Goal: Communication & Community: Participate in discussion

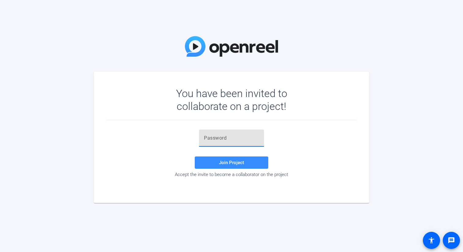
click at [232, 141] on input "text" at bounding box center [231, 137] width 55 height 7
paste input "6wNPGK"
type input "6wNPGK"
click at [230, 163] on span "Join Project" at bounding box center [231, 163] width 25 height 6
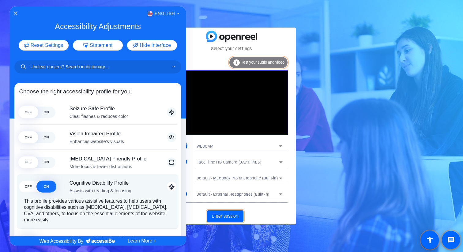
click at [280, 145] on div at bounding box center [231, 126] width 463 height 252
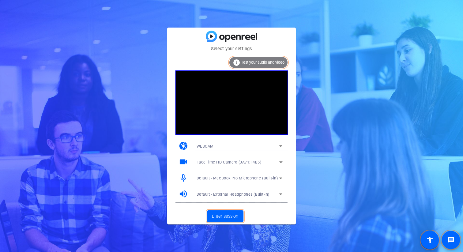
click at [280, 145] on icon at bounding box center [280, 146] width 3 height 2
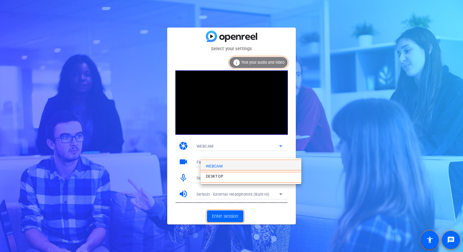
click at [280, 146] on div at bounding box center [231, 126] width 463 height 252
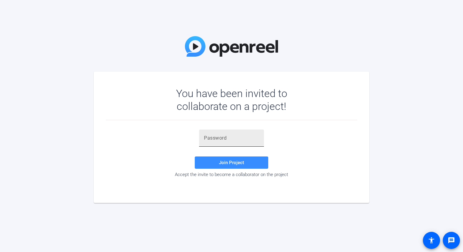
click at [222, 138] on input "text" at bounding box center [231, 137] width 55 height 7
paste input "6wNPGK"
type input "6wNPGK"
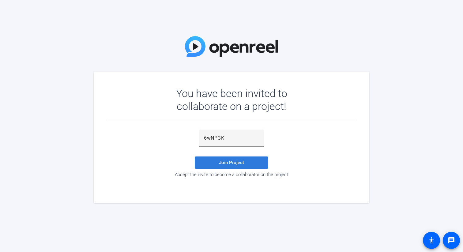
click at [221, 161] on span "Join Project" at bounding box center [231, 163] width 25 height 6
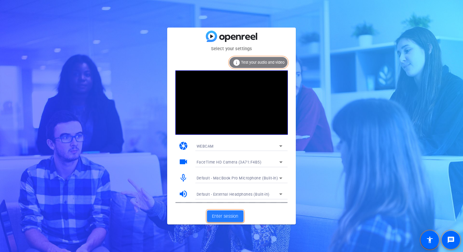
click at [224, 217] on span "Enter session" at bounding box center [225, 216] width 26 height 7
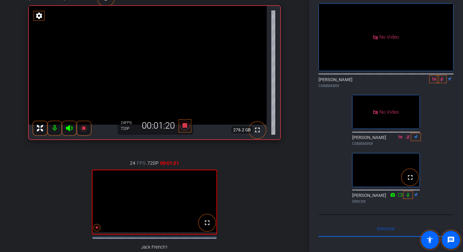
scroll to position [72, 0]
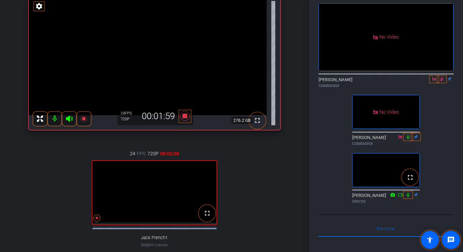
click at [442, 81] on icon at bounding box center [441, 79] width 3 height 4
click at [442, 81] on icon at bounding box center [442, 79] width 2 height 4
click at [409, 181] on mat-icon "fullscreen" at bounding box center [410, 178] width 8 height 8
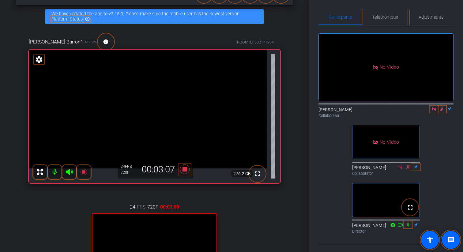
scroll to position [0, 0]
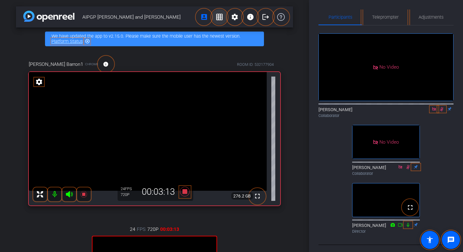
click at [220, 20] on mat-icon "grid_on" at bounding box center [220, 17] width 8 height 8
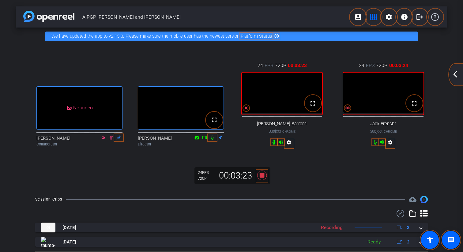
click at [455, 74] on mat-icon "arrow_back_ios_new" at bounding box center [455, 74] width 8 height 8
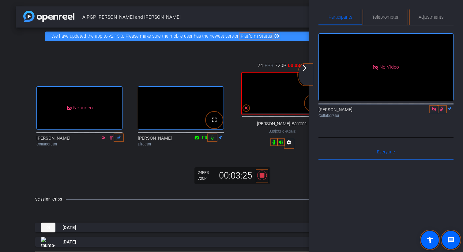
click at [304, 70] on mat-icon "arrow_forward_ios" at bounding box center [305, 68] width 8 height 8
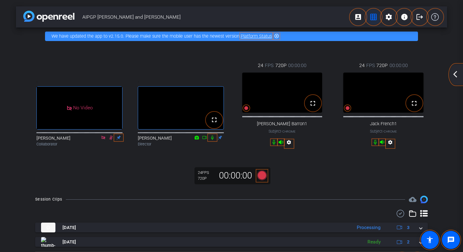
click at [371, 16] on mat-icon "grid_on" at bounding box center [374, 17] width 8 height 8
click at [358, 17] on mat-icon "account_box" at bounding box center [358, 17] width 8 height 8
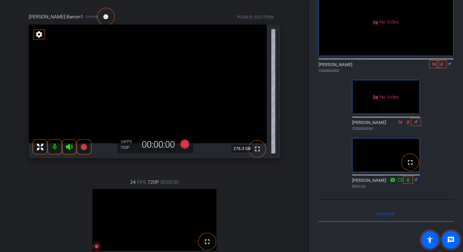
scroll to position [46, 0]
click at [441, 66] on icon at bounding box center [441, 64] width 5 height 5
click at [434, 66] on icon at bounding box center [433, 64] width 5 height 5
click at [434, 67] on mat-icon at bounding box center [434, 64] width 8 height 6
